Goal: Transaction & Acquisition: Purchase product/service

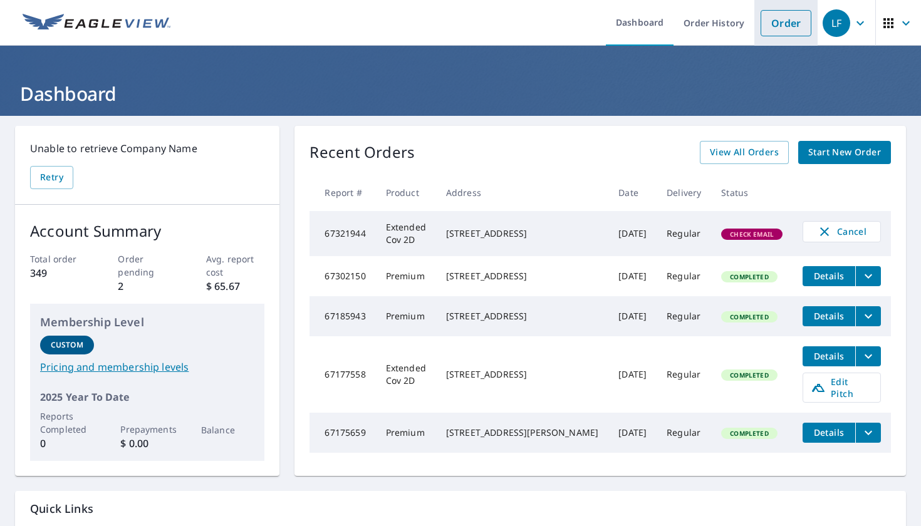
click at [769, 18] on link "Order" at bounding box center [785, 23] width 51 height 26
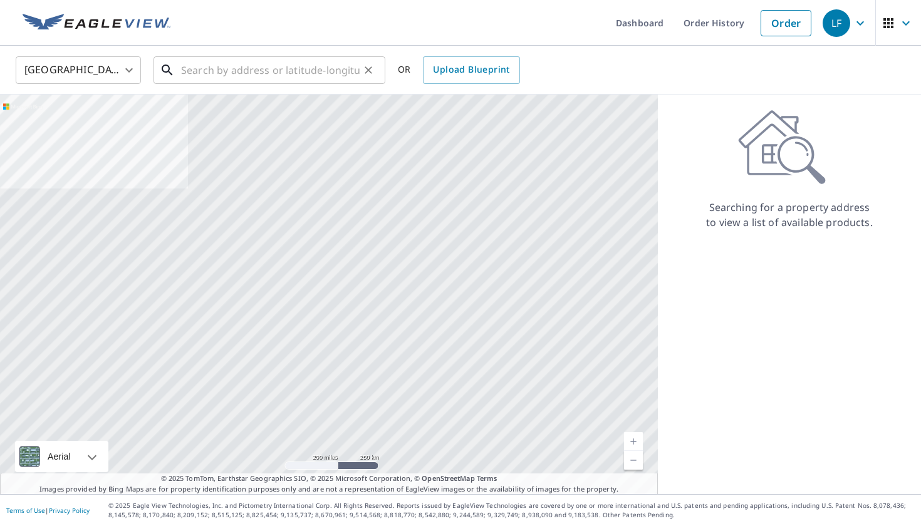
click at [264, 71] on input "text" at bounding box center [270, 70] width 178 height 35
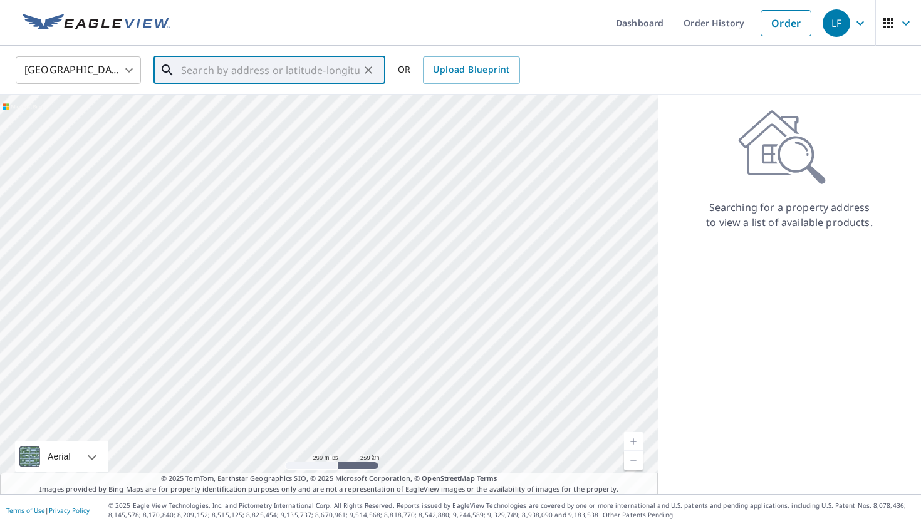
paste input "[STREET_ADDRESS]"
click at [253, 109] on span "[STREET_ADDRESS]" at bounding box center [276, 106] width 197 height 15
type input "[STREET_ADDRESS]"
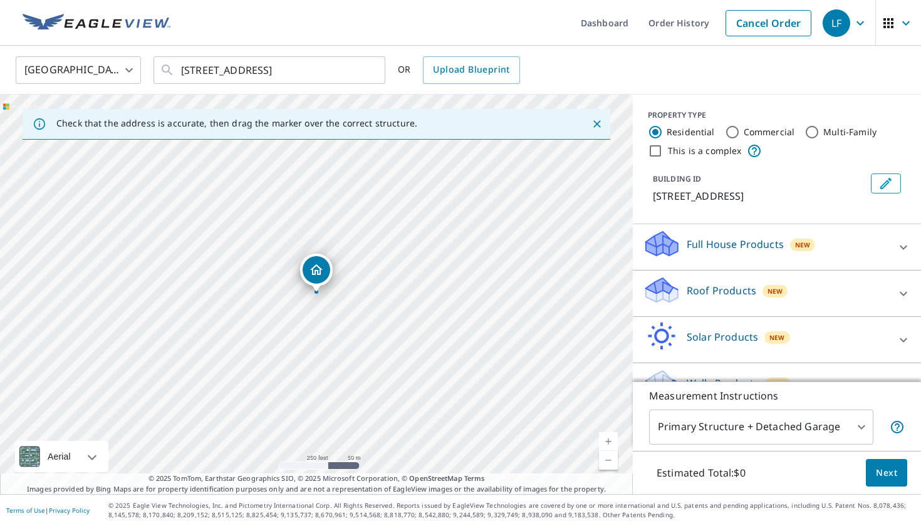
click at [715, 298] on p "Roof Products" at bounding box center [721, 290] width 70 height 15
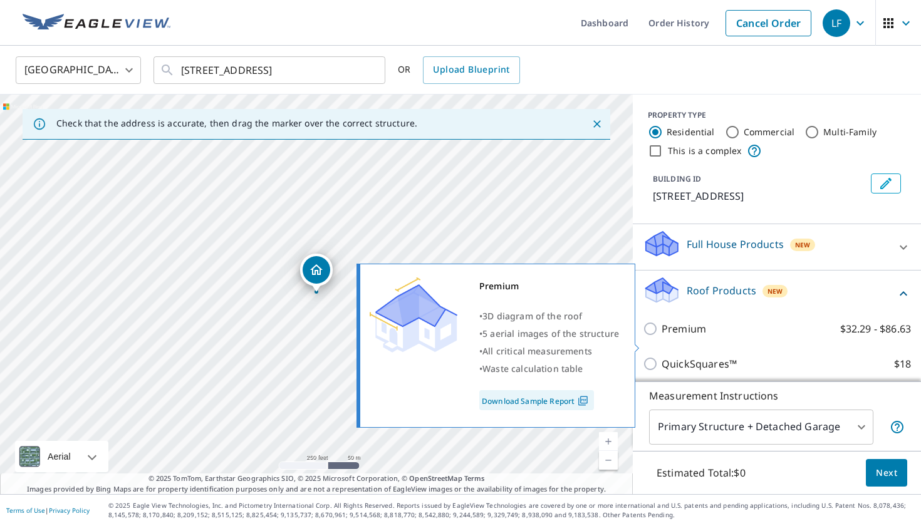
click at [650, 336] on input "Premium $32.29 - $86.63" at bounding box center [652, 328] width 19 height 15
checkbox input "true"
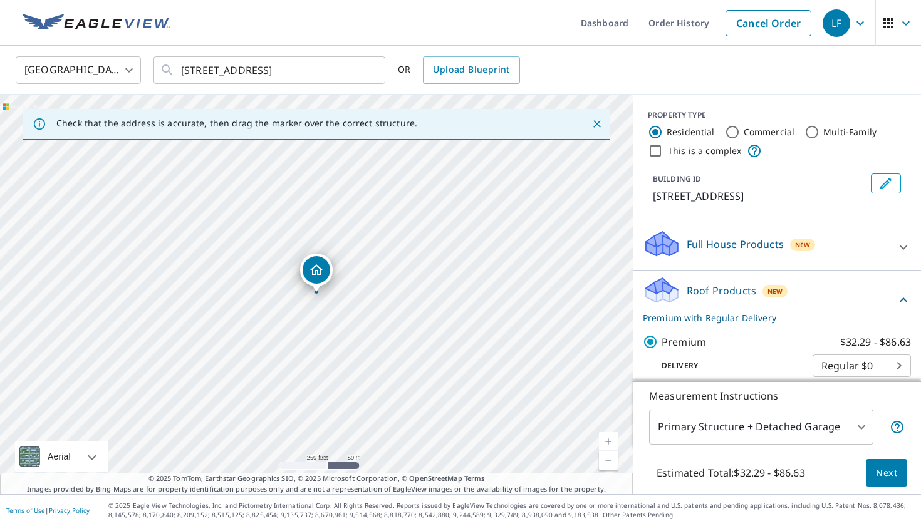
click at [877, 479] on span "Next" at bounding box center [885, 473] width 21 height 16
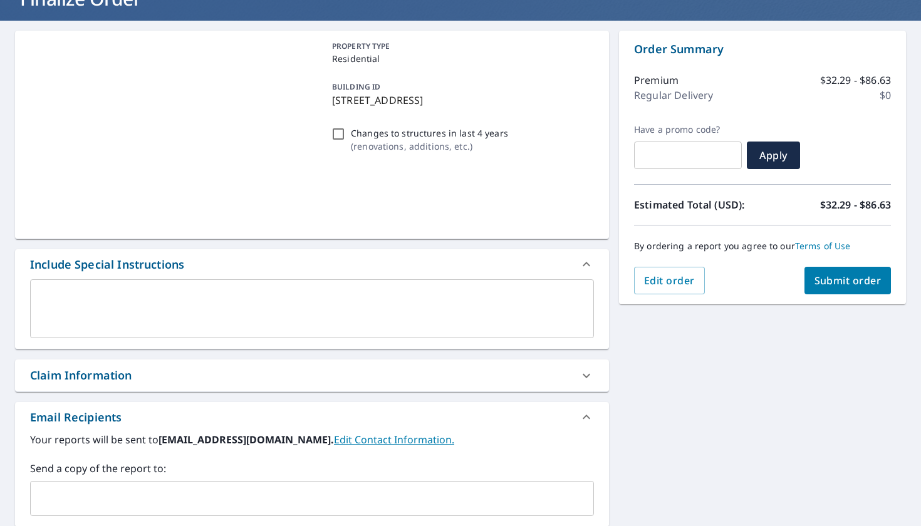
scroll to position [103, 0]
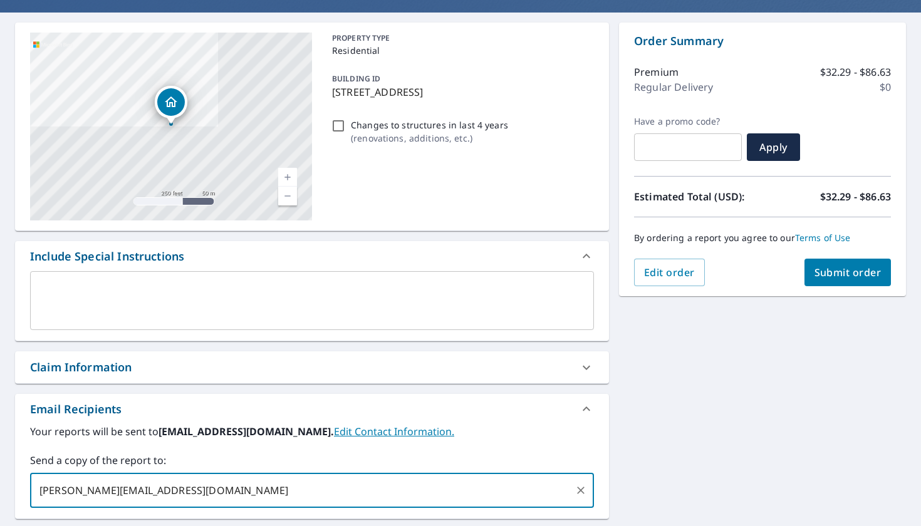
type input "[PERSON_NAME][EMAIL_ADDRESS][DOMAIN_NAME]"
click at [798, 281] on div "Edit order Submit order" at bounding box center [762, 273] width 257 height 28
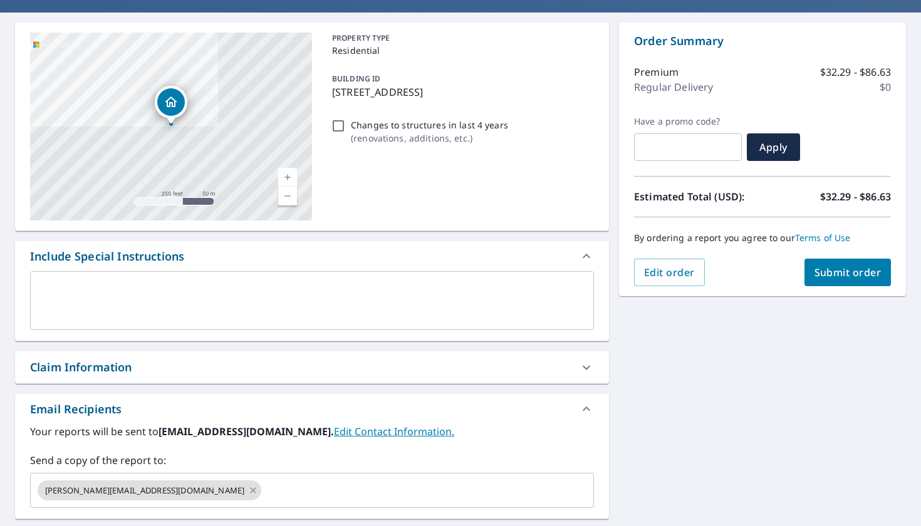
click at [846, 279] on span "Submit order" at bounding box center [847, 273] width 67 height 14
checkbox input "true"
